Goal: Task Accomplishment & Management: Manage account settings

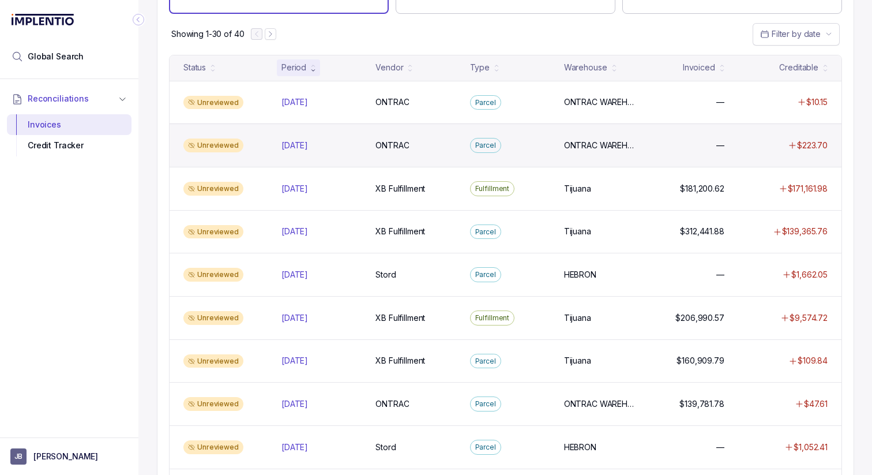
scroll to position [84, 0]
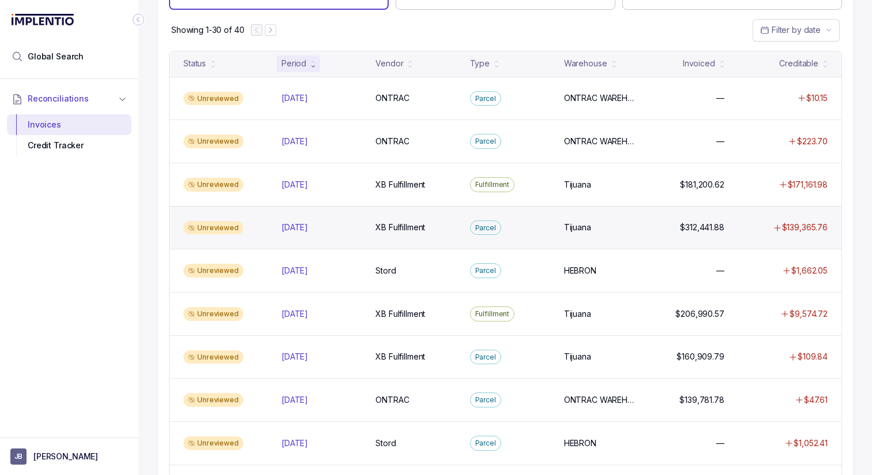
click at [280, 231] on div "[DATE] [DATE]" at bounding box center [321, 228] width 89 height 12
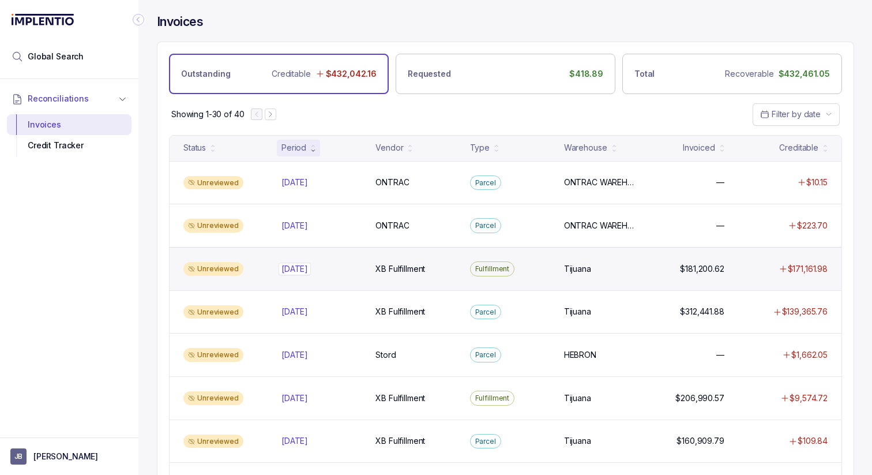
click at [290, 272] on p "[DATE]" at bounding box center [295, 268] width 32 height 13
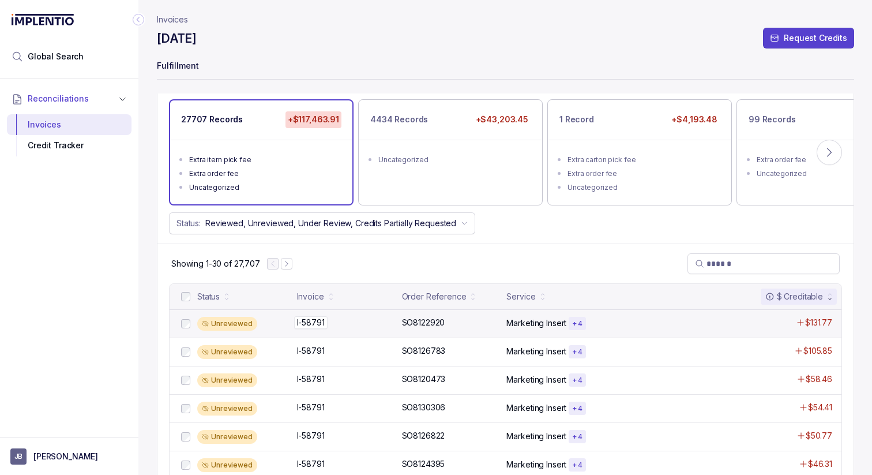
scroll to position [84, 0]
click at [352, 317] on div "I-58791 I-58791" at bounding box center [346, 323] width 98 height 12
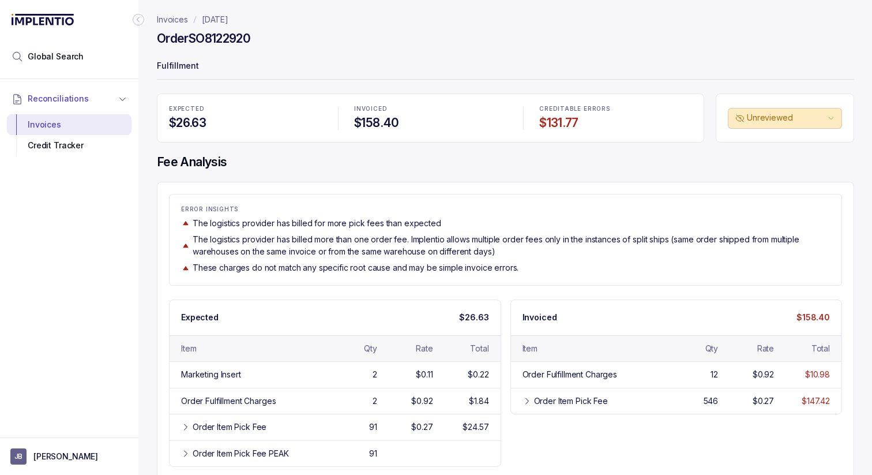
scroll to position [4, 0]
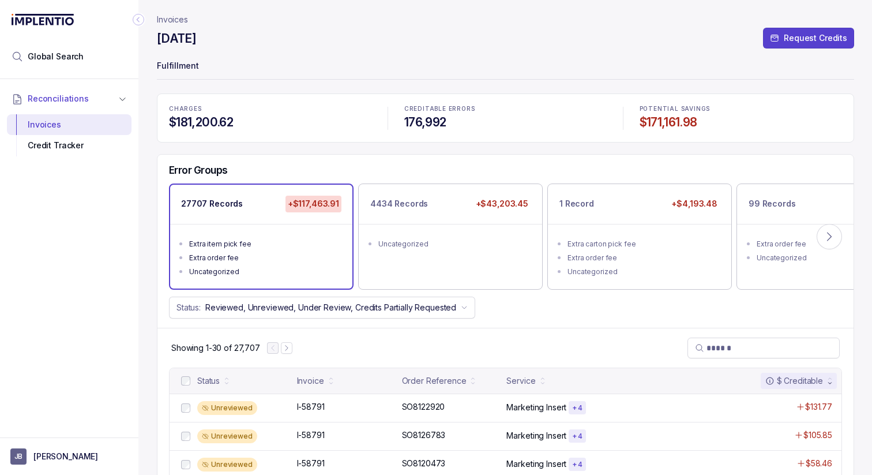
click at [817, 379] on div "$ Creditable" at bounding box center [795, 381] width 58 height 12
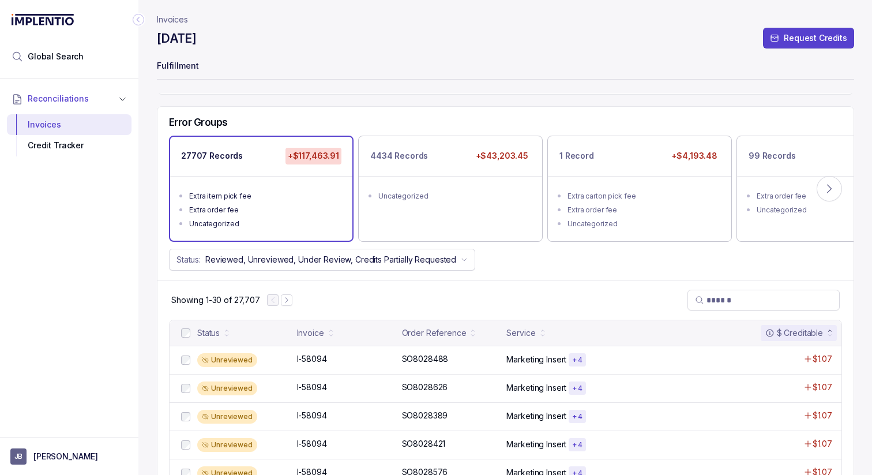
click at [793, 335] on div "$ Creditable" at bounding box center [795, 333] width 58 height 12
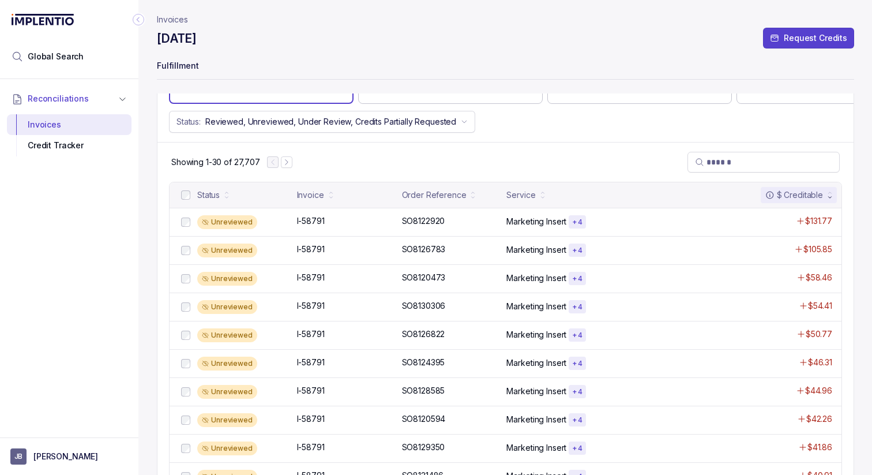
scroll to position [187, 0]
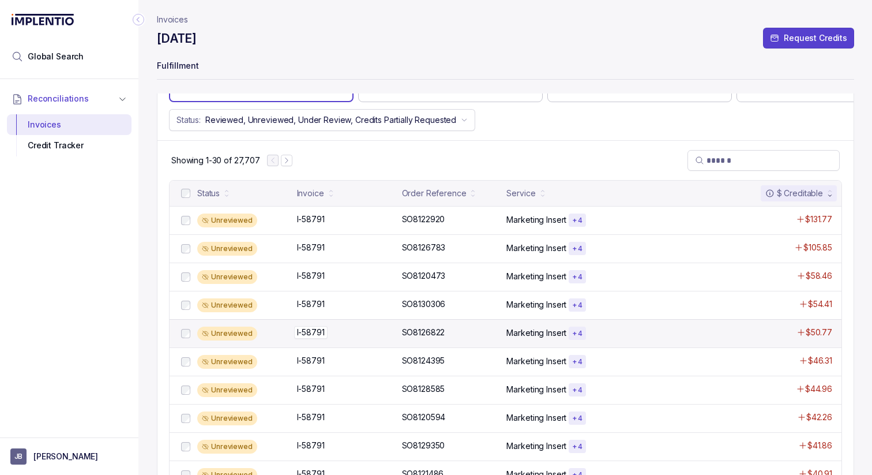
click at [350, 332] on div "I-58791 I-58791" at bounding box center [346, 333] width 98 height 12
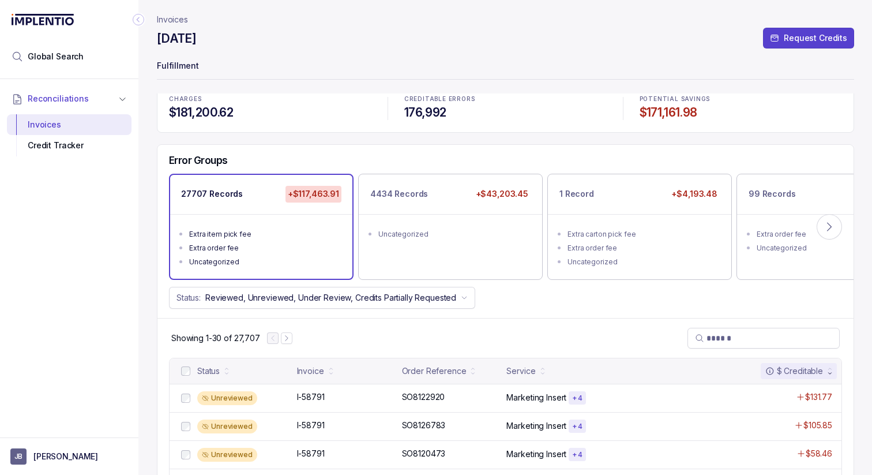
scroll to position [10, 0]
click at [831, 230] on icon at bounding box center [830, 226] width 12 height 12
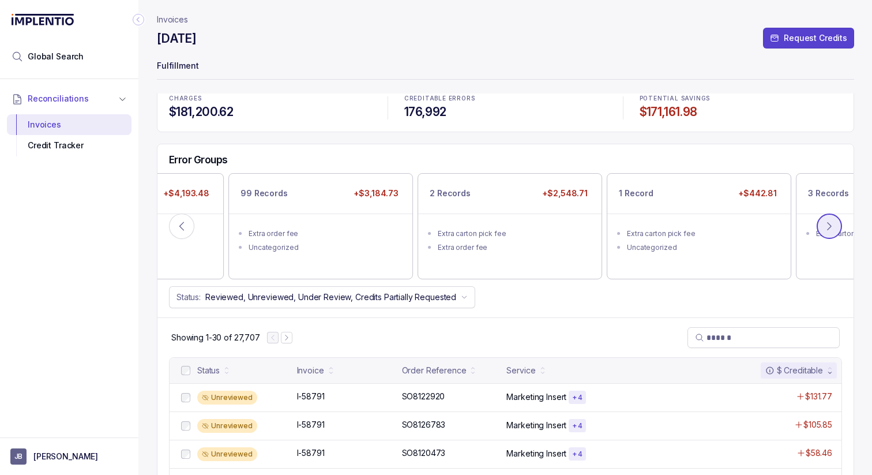
click at [831, 230] on button at bounding box center [829, 225] width 25 height 25
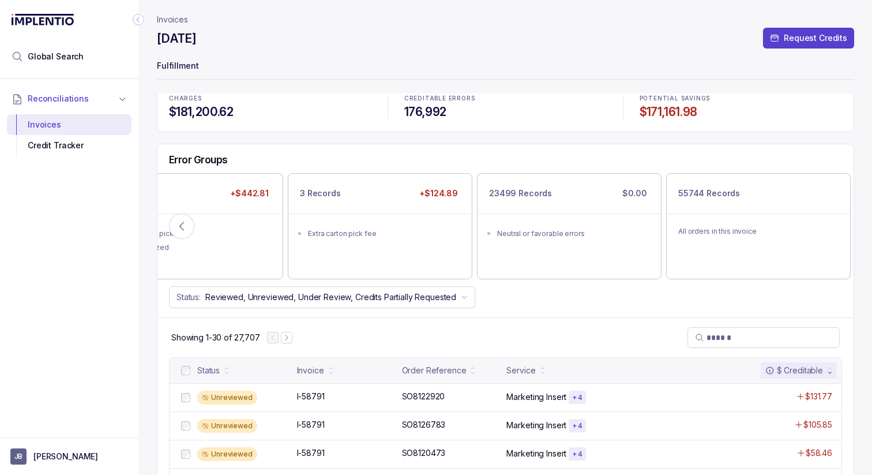
click at [143, 18] on icon "Collapse Icon" at bounding box center [139, 20] width 12 height 12
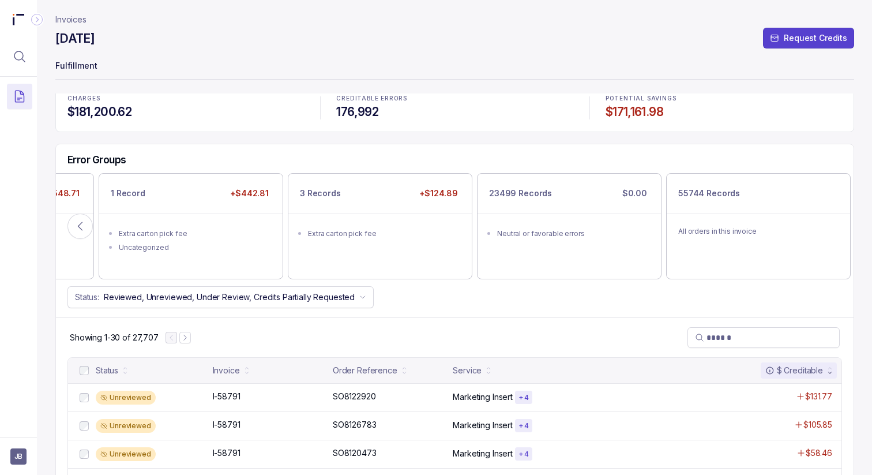
click at [85, 32] on h4 "[DATE]" at bounding box center [74, 39] width 39 height 16
click at [38, 21] on icon "Collapse Icon" at bounding box center [37, 20] width 12 height 12
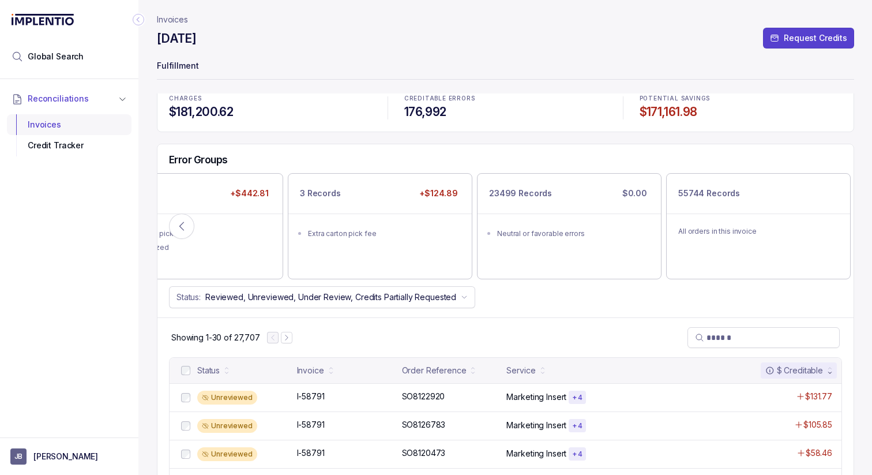
click at [52, 118] on div "Invoices" at bounding box center [69, 124] width 106 height 21
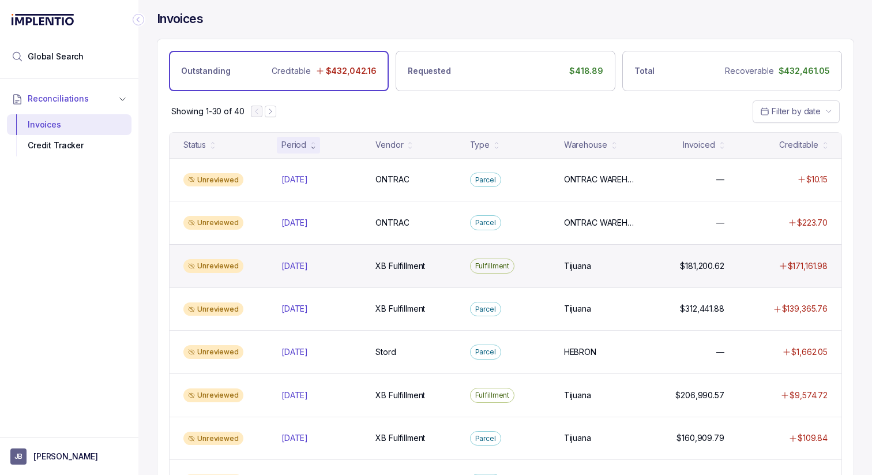
scroll to position [1, 0]
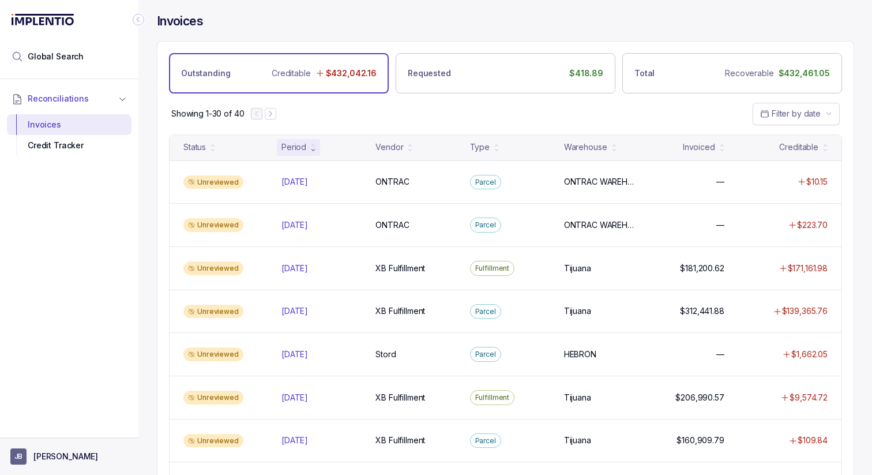
click at [60, 458] on p "[PERSON_NAME]" at bounding box center [65, 457] width 65 height 12
click at [59, 432] on p "Logout" at bounding box center [76, 432] width 96 height 12
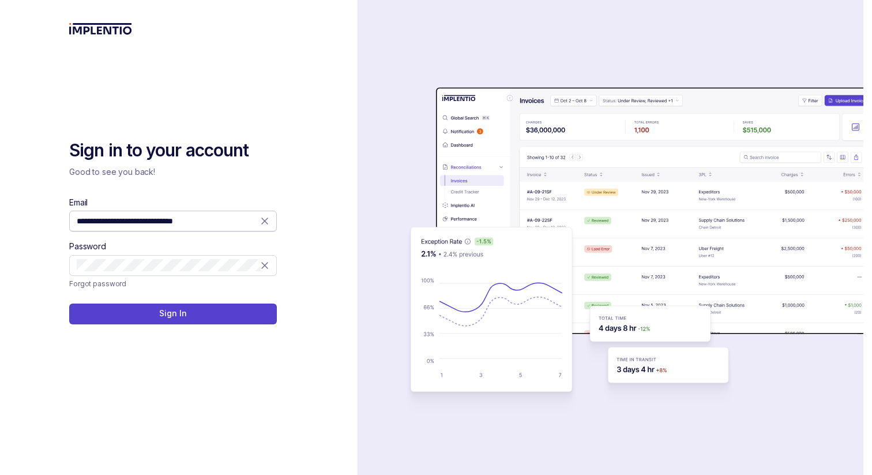
click at [112, 218] on input "**********" at bounding box center [169, 221] width 184 height 12
type input "**********"
click at [194, 309] on button "Sign In" at bounding box center [173, 313] width 208 height 21
